Goal: Find specific page/section: Find specific page/section

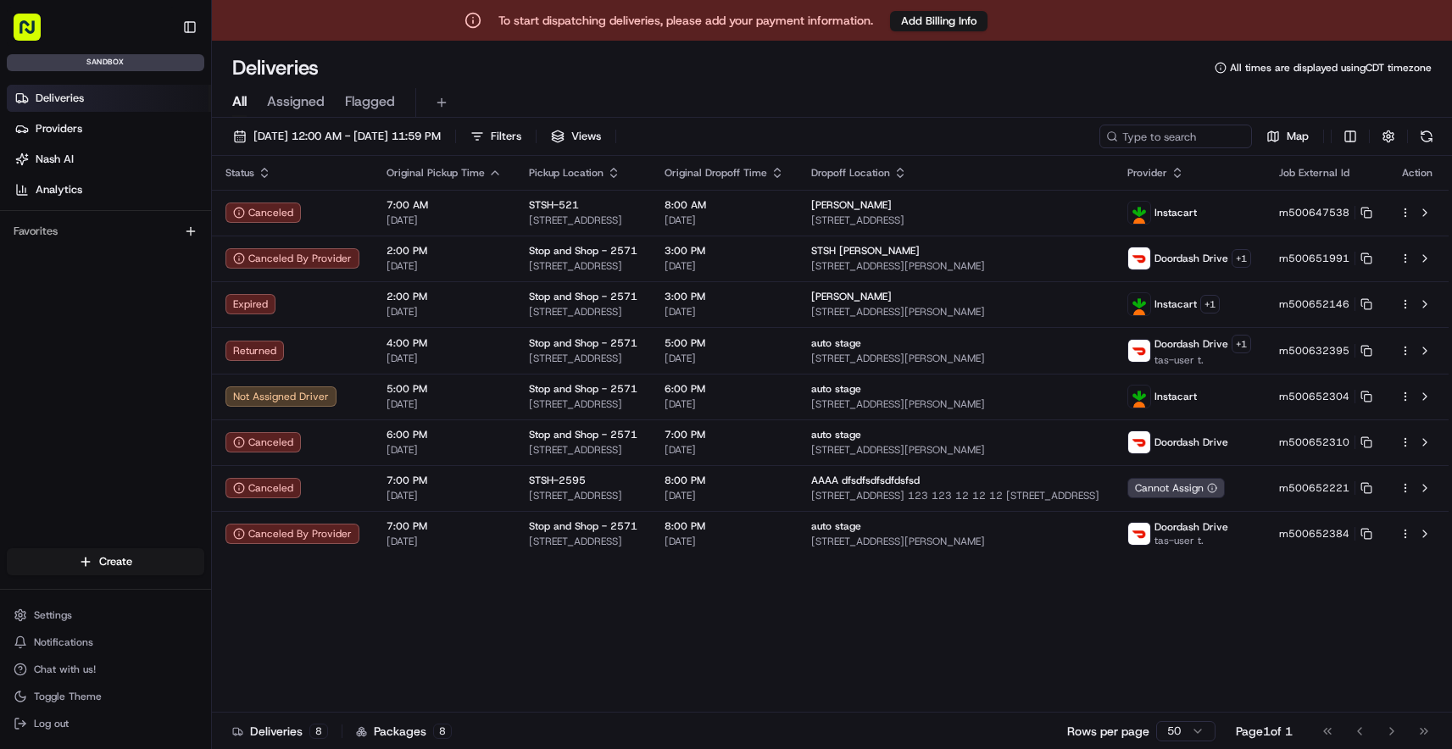
click at [34, 31] on rect "button" at bounding box center [27, 27] width 27 height 27
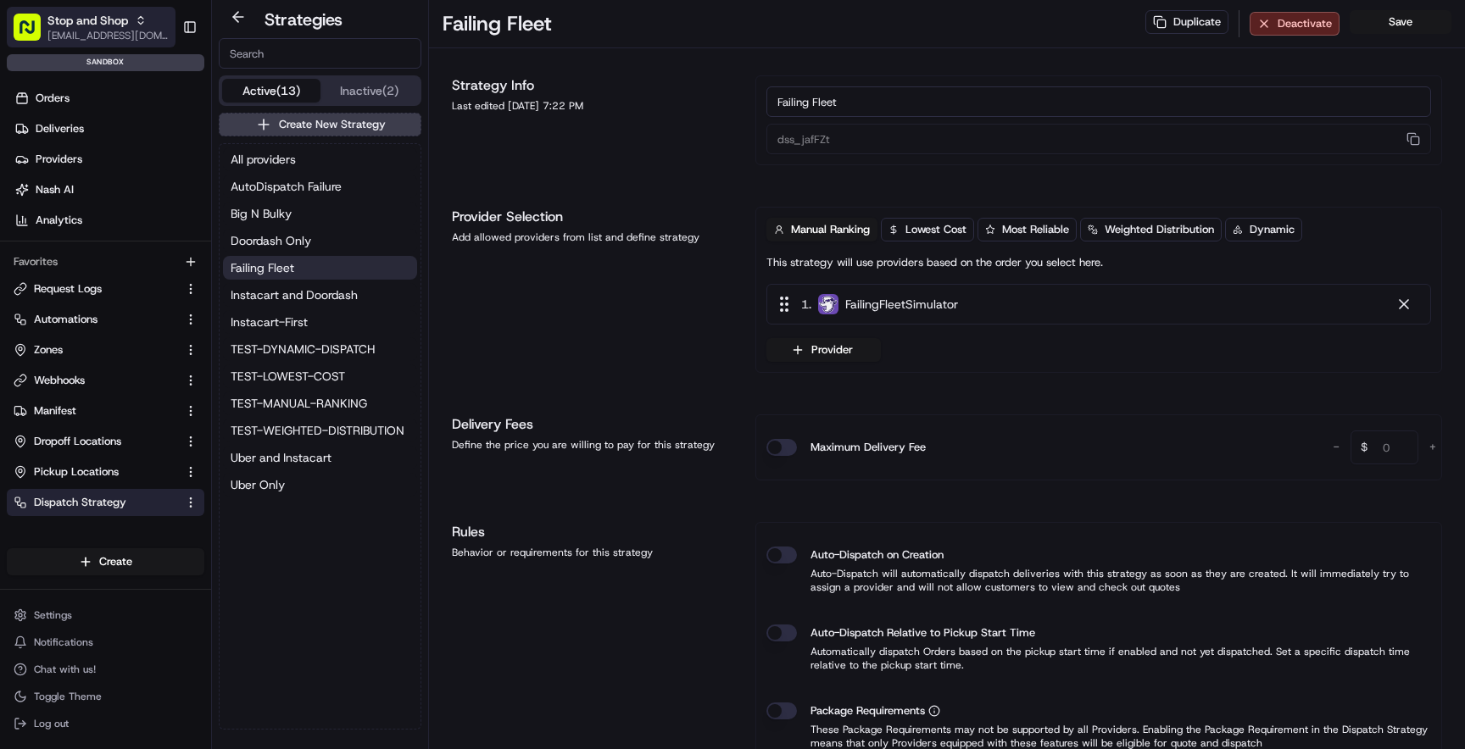
click at [98, 36] on span "[EMAIL_ADDRESS][DOMAIN_NAME]" at bounding box center [107, 36] width 121 height 14
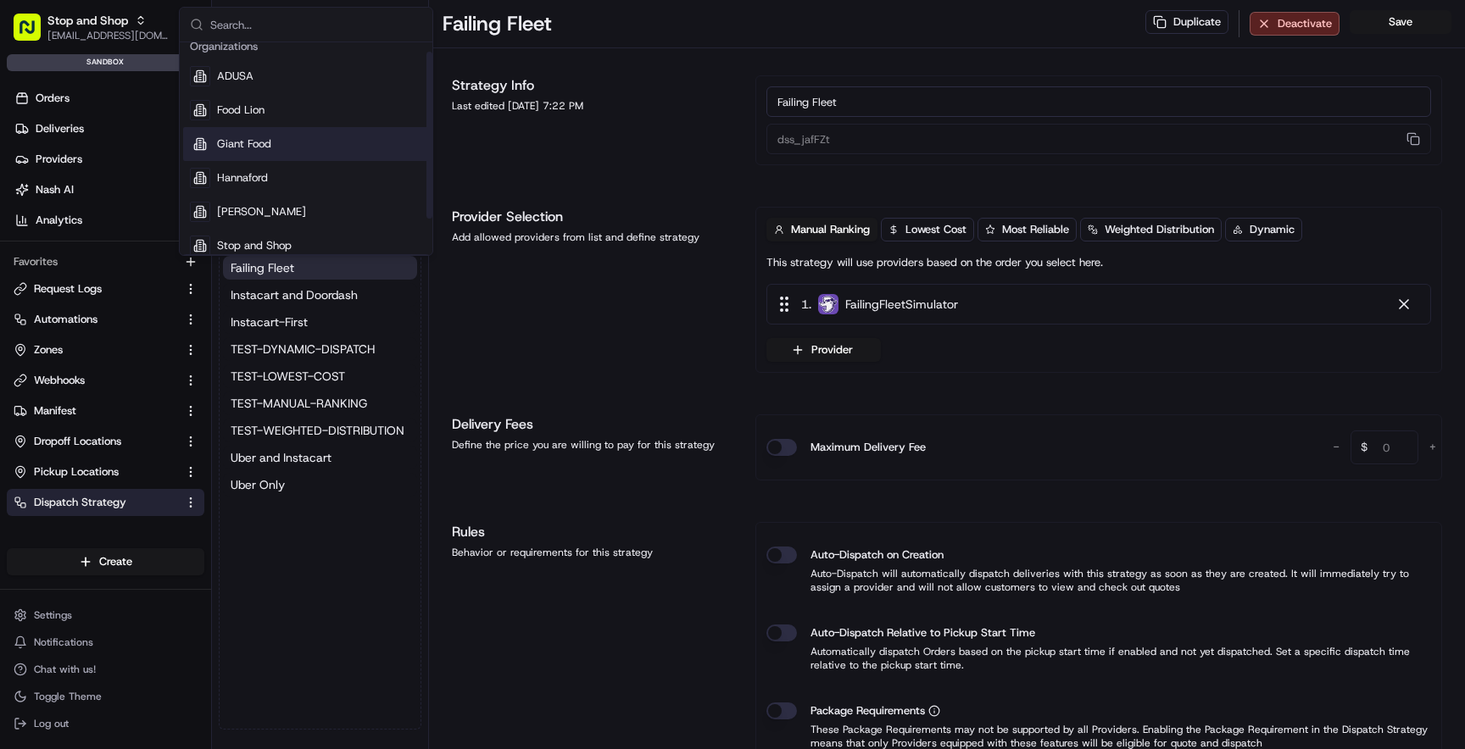
scroll to position [58, 0]
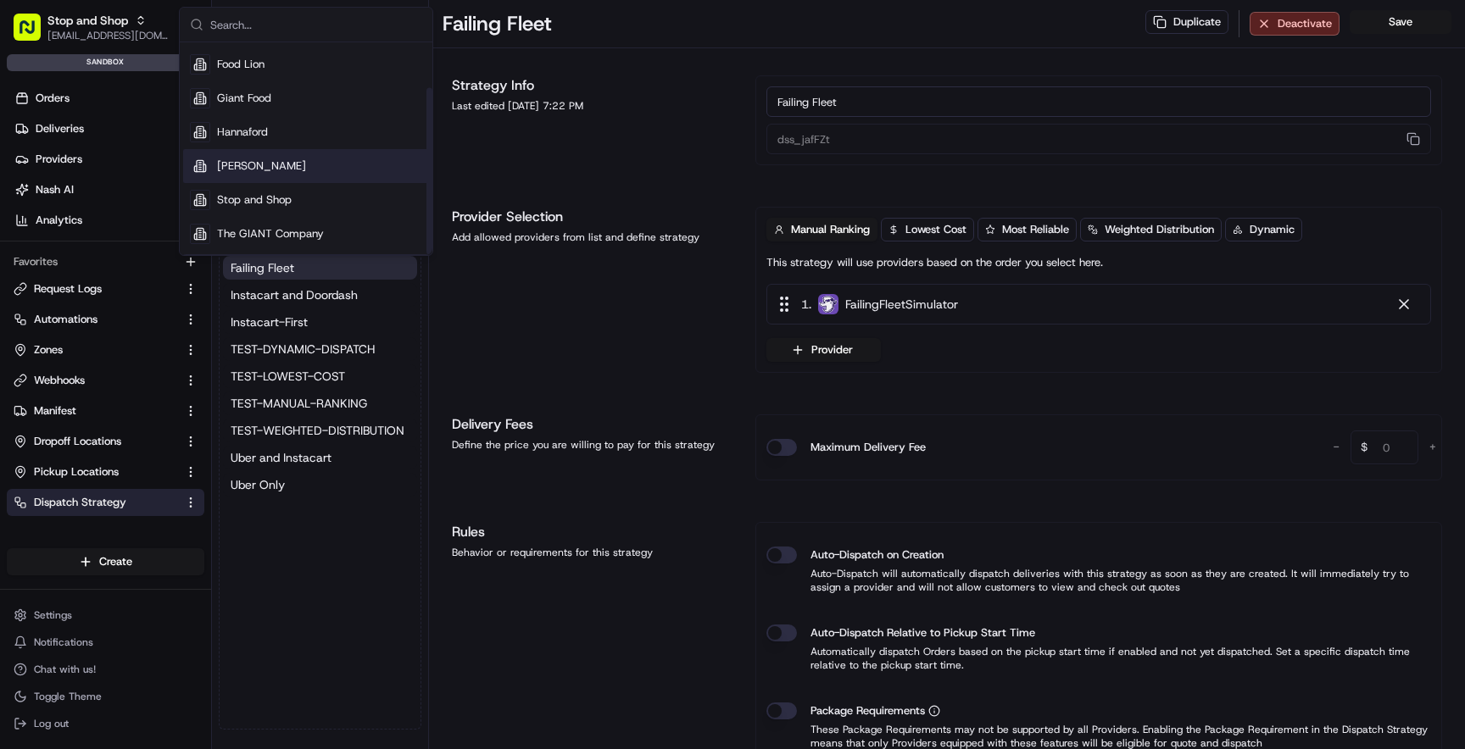
click at [320, 164] on div "[PERSON_NAME]" at bounding box center [306, 166] width 246 height 34
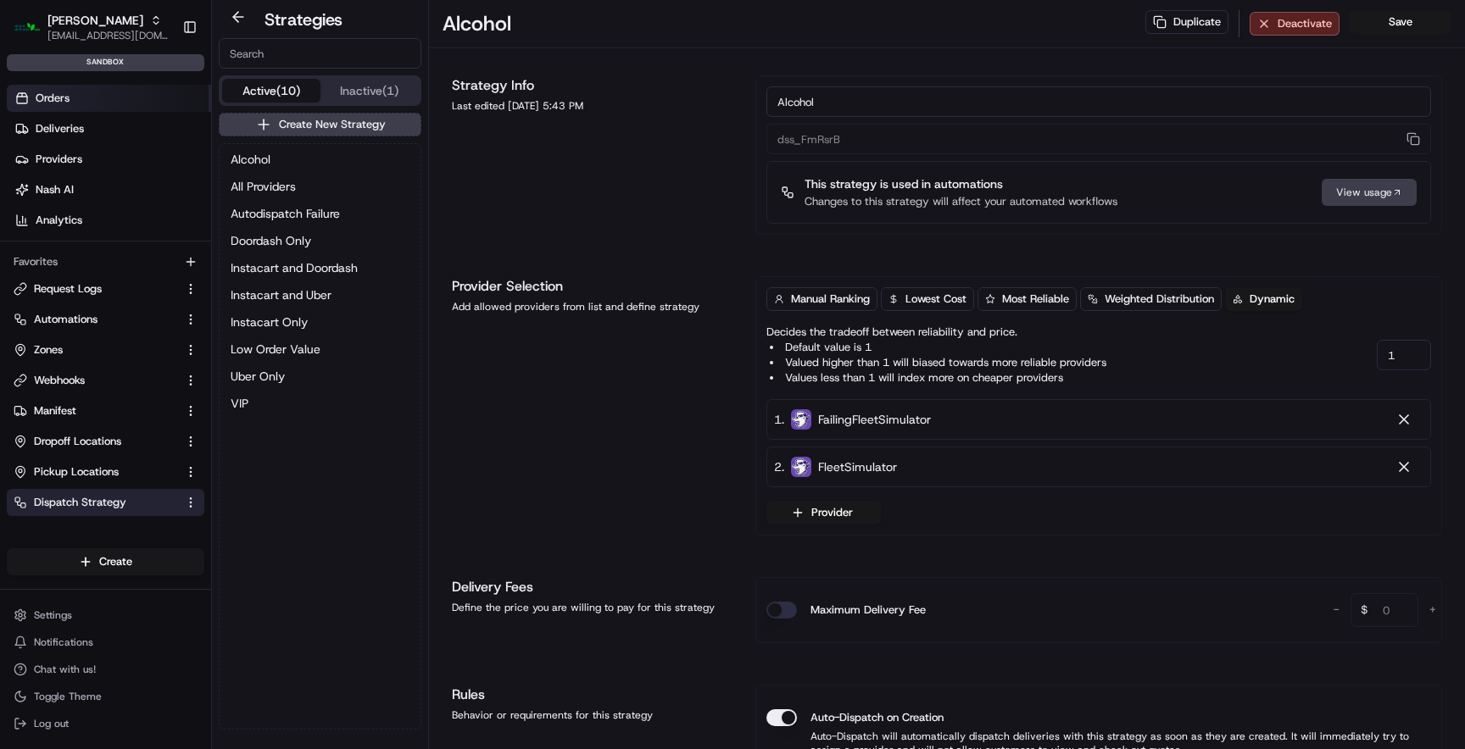
click at [101, 100] on link "Orders" at bounding box center [109, 98] width 204 height 27
